Goal: Find specific page/section: Find specific page/section

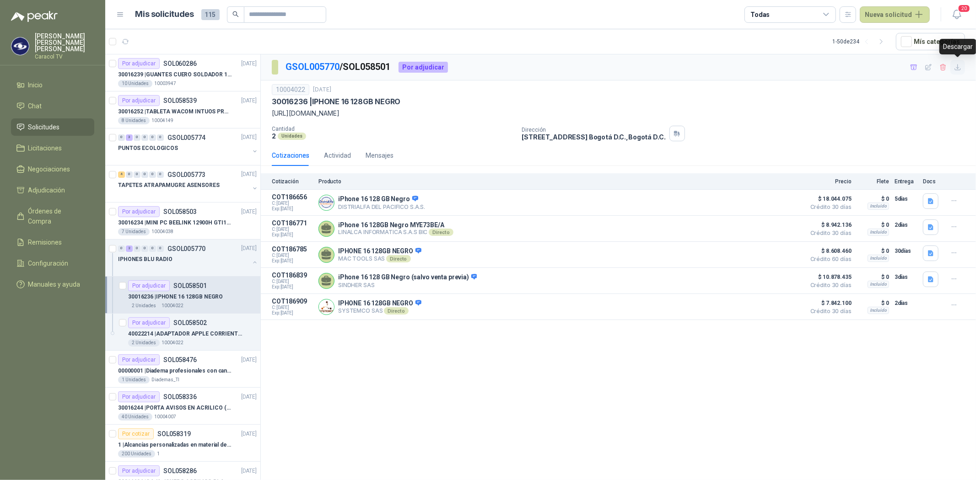
click at [963, 69] on button "button" at bounding box center [957, 67] width 15 height 15
click at [917, 68] on icon "button" at bounding box center [914, 68] width 8 height 8
click at [208, 330] on p "40022214 | ADAPTADOR APPLE CORRIENTE USB-C DE 20 W" at bounding box center [185, 334] width 114 height 9
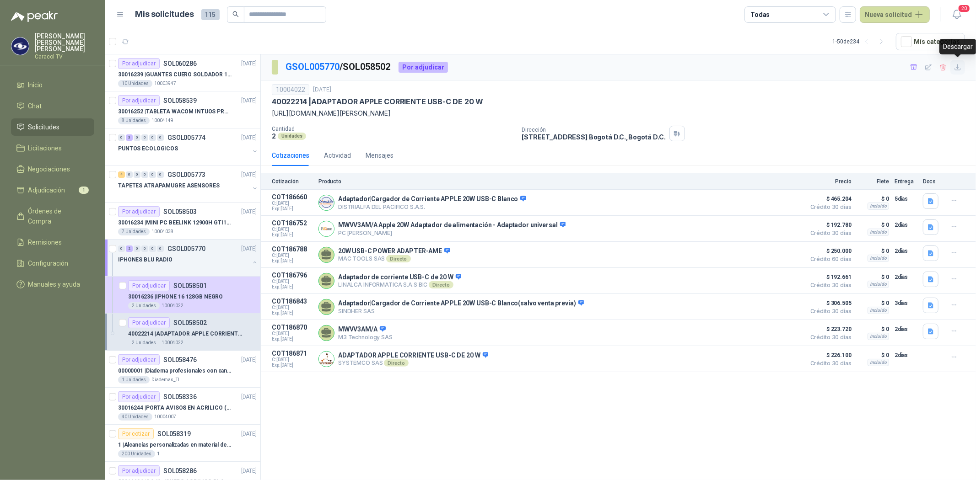
click at [960, 67] on icon "button" at bounding box center [958, 68] width 8 height 8
click at [918, 67] on button "button" at bounding box center [914, 67] width 15 height 15
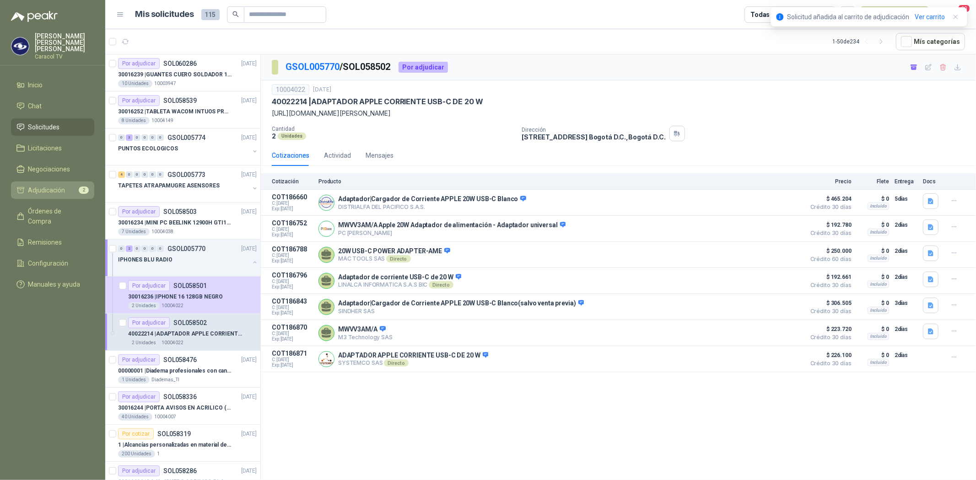
click at [73, 185] on li "Adjudicación 2" at bounding box center [52, 190] width 72 height 10
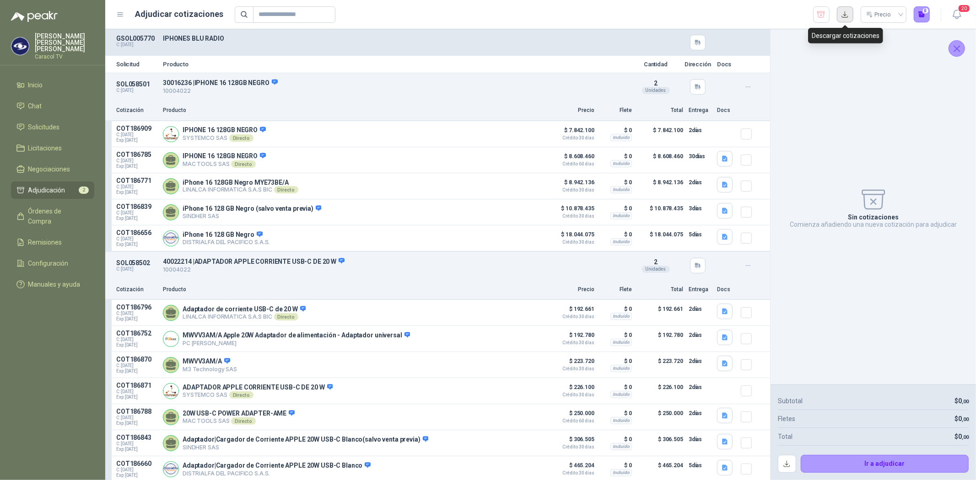
click at [845, 14] on button "button" at bounding box center [845, 14] width 16 height 16
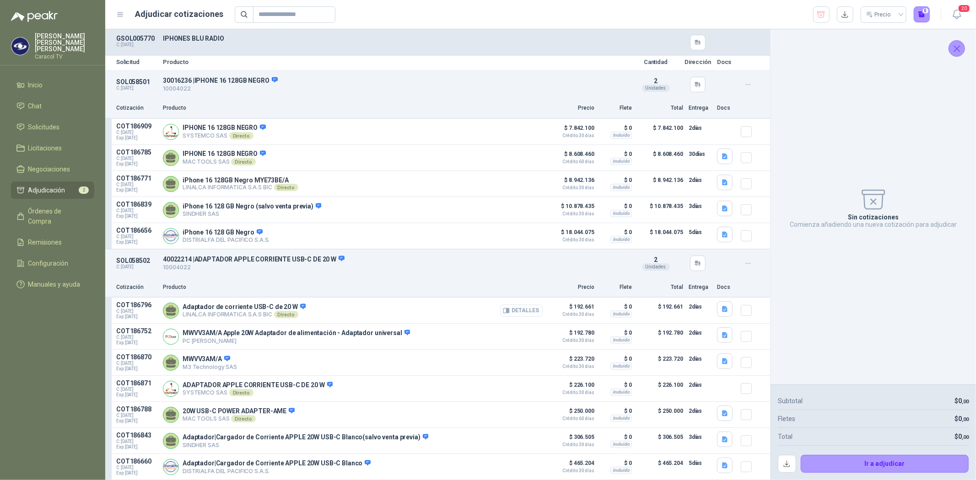
click at [522, 309] on button "Detalles" at bounding box center [521, 311] width 43 height 12
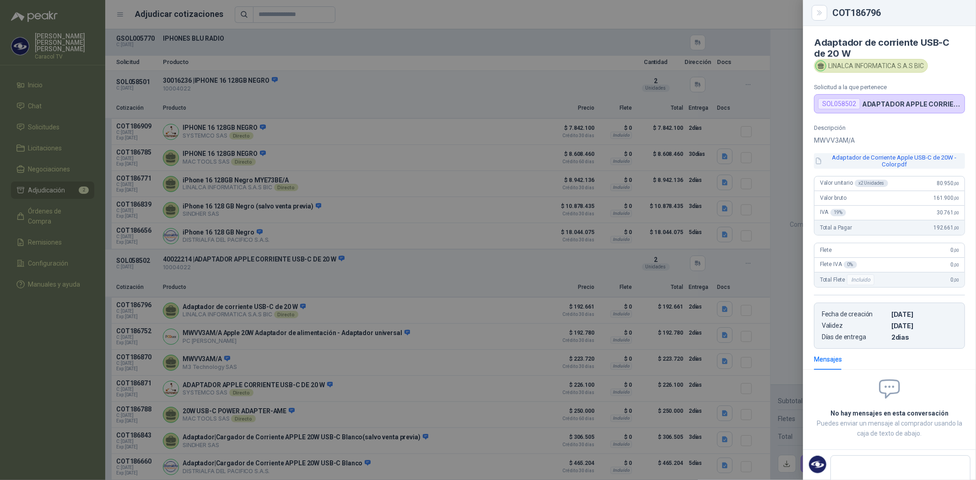
click at [903, 165] on button "Adaptador de Corriente Apple USB-C de 20W - Color.pdf" at bounding box center [889, 161] width 151 height 16
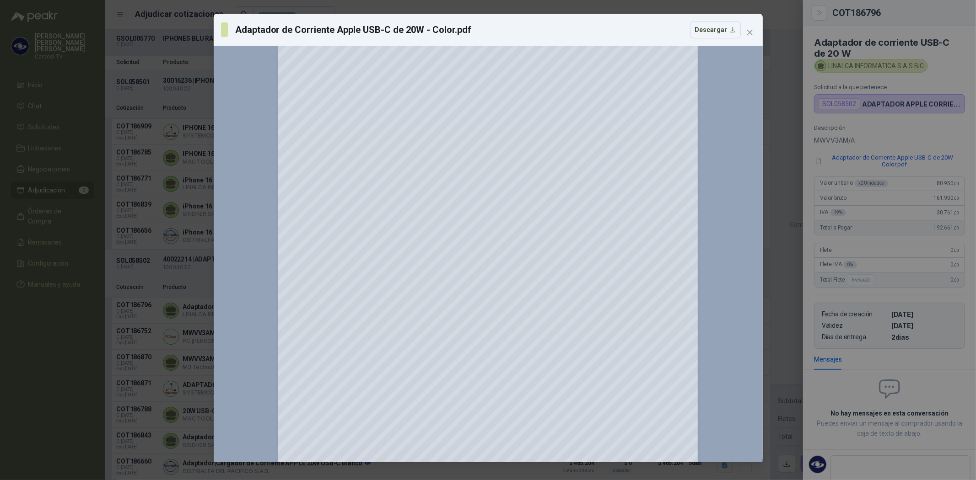
scroll to position [305, 0]
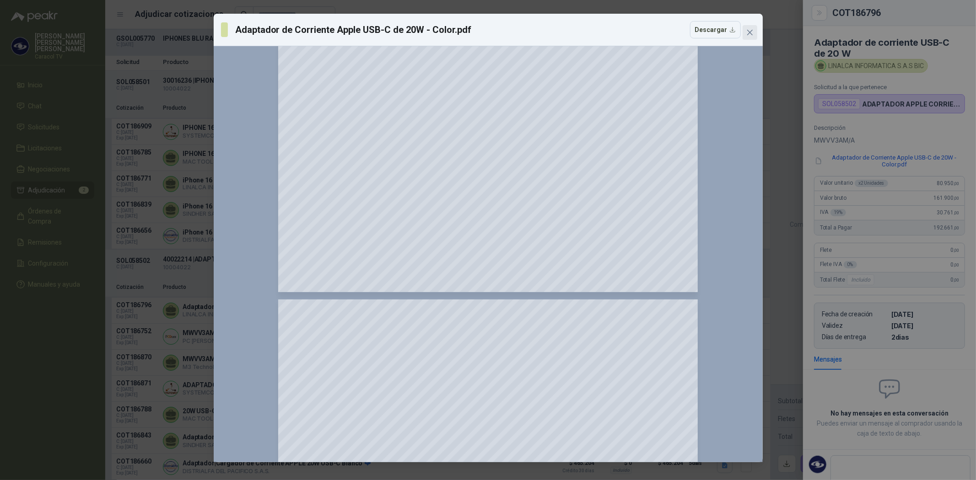
click at [749, 33] on icon "close" at bounding box center [749, 32] width 7 height 7
